Goal: Task Accomplishment & Management: Manage account settings

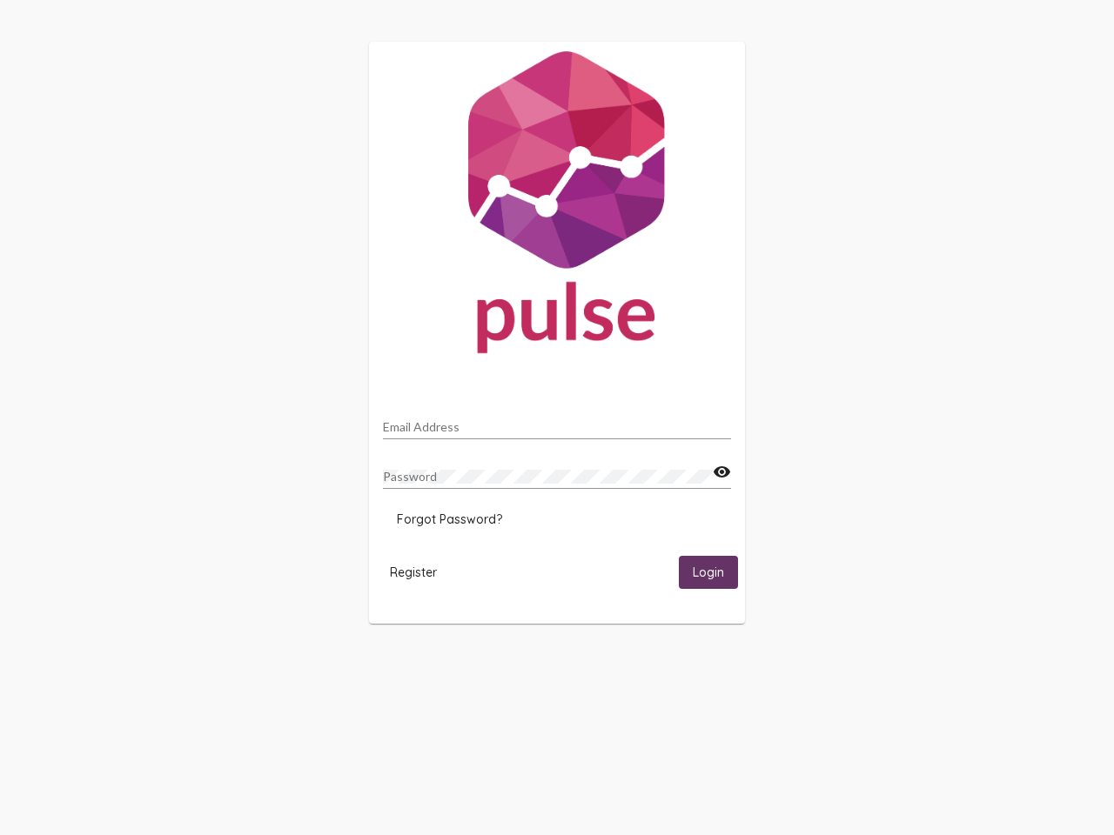
click at [557, 422] on input "Email Address" at bounding box center [557, 427] width 348 height 14
click at [721, 472] on mat-icon "visibility" at bounding box center [722, 472] width 18 height 21
click at [449, 519] on span "Forgot Password?" at bounding box center [449, 520] width 105 height 16
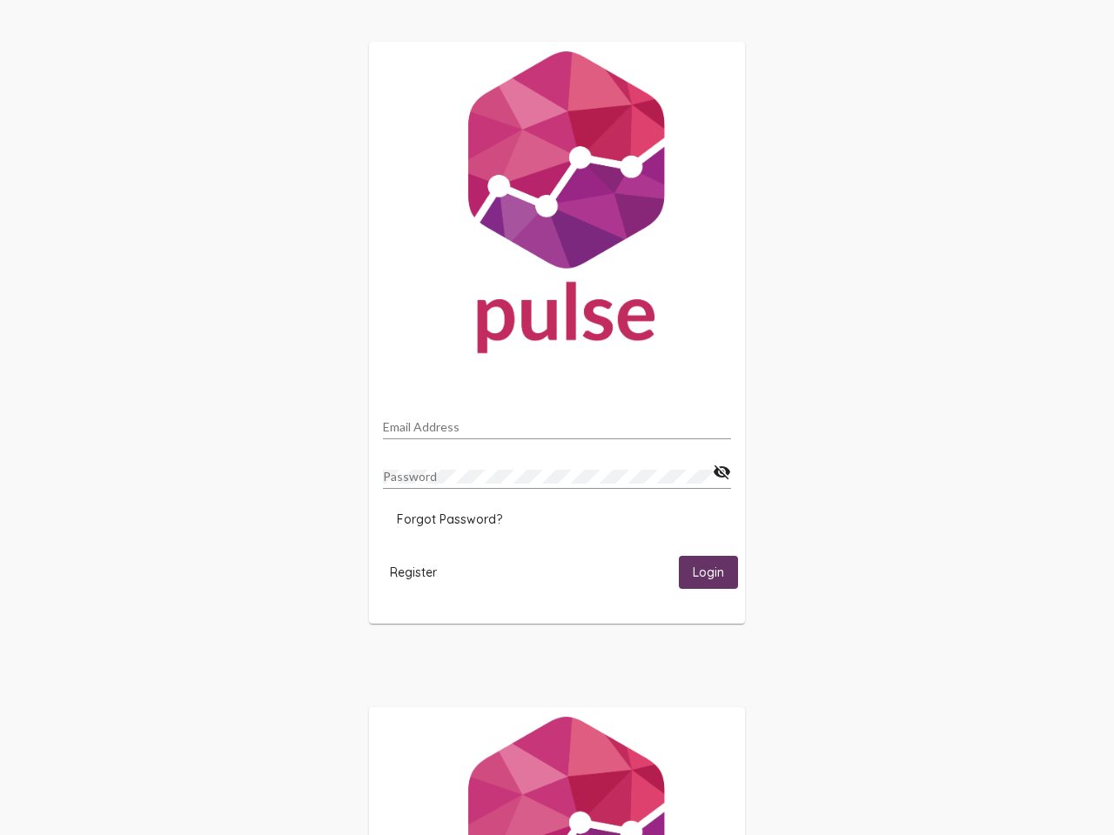
click at [413, 572] on span "Register" at bounding box center [413, 573] width 47 height 16
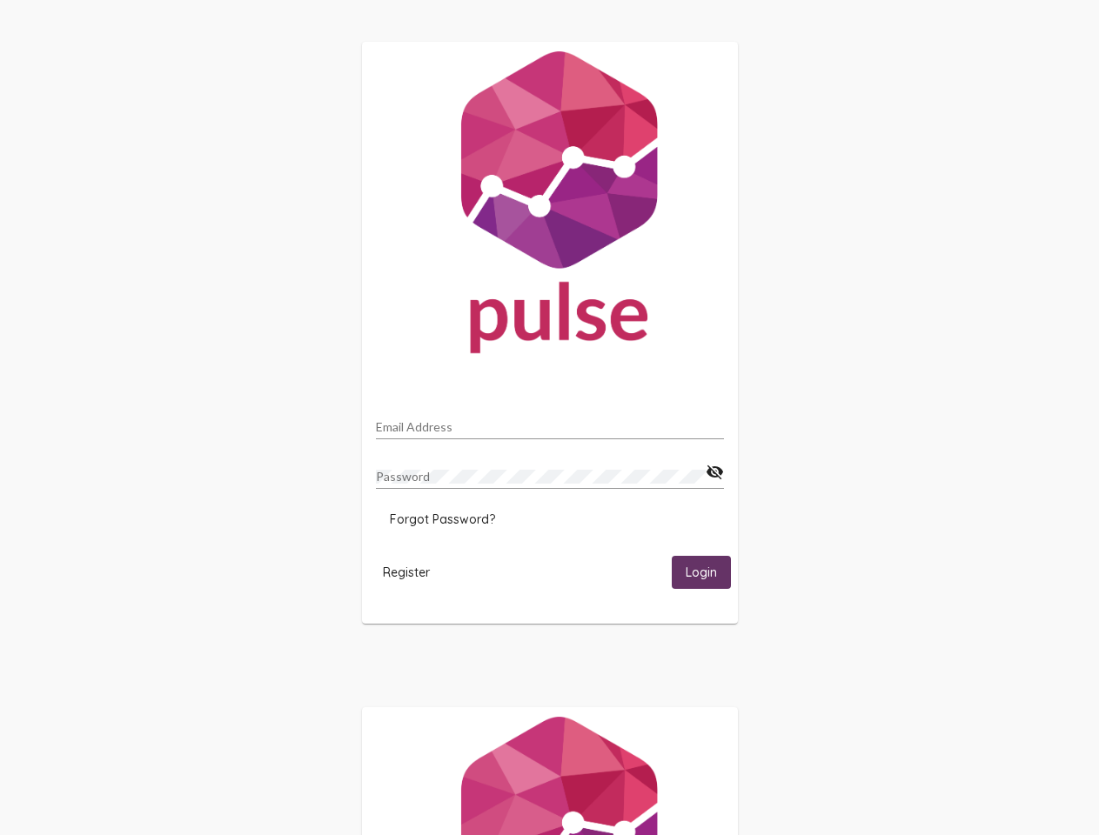
click at [708, 572] on span "Login" at bounding box center [701, 574] width 31 height 16
